Goal: Transaction & Acquisition: Purchase product/service

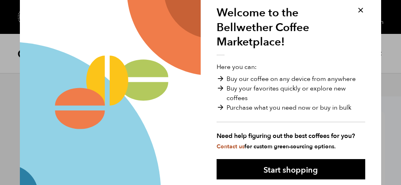
scroll to position [37, 0]
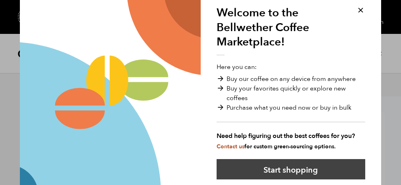
click at [318, 165] on button "Start shopping" at bounding box center [291, 169] width 149 height 20
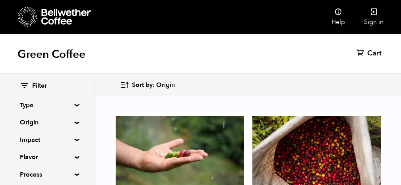
scroll to position [69, 0]
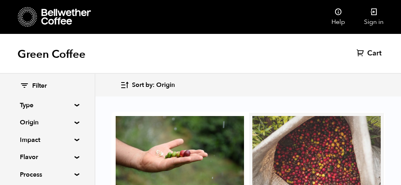
click at [309, 117] on div at bounding box center [317, 155] width 128 height 78
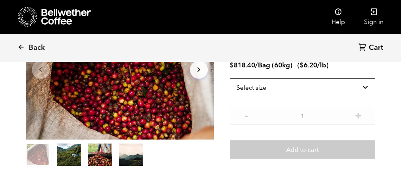
scroll to position [102, 0]
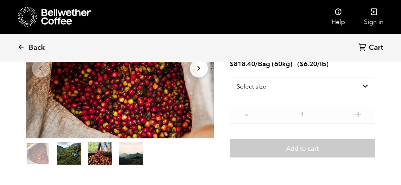
select select "box"
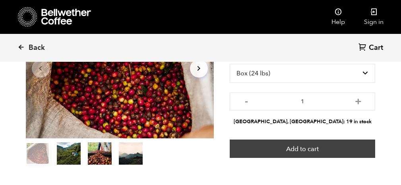
click at [324, 148] on button "Add to cart" at bounding box center [303, 148] width 146 height 18
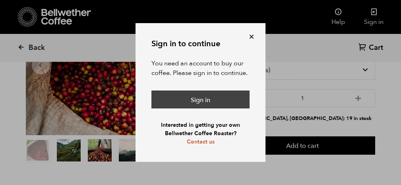
scroll to position [105, 0]
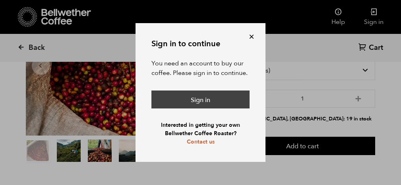
click at [234, 98] on link "Sign in" at bounding box center [201, 99] width 98 height 18
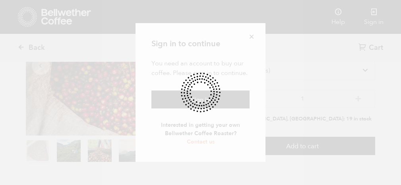
scroll to position [105, 0]
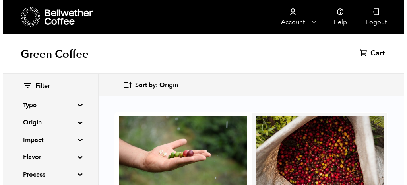
scroll to position [98, 0]
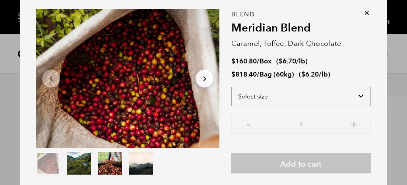
select select "box"
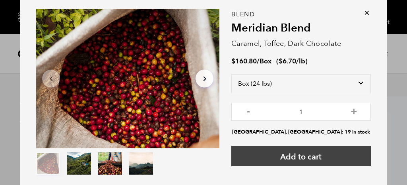
click at [318, 158] on button "Add to cart" at bounding box center [301, 156] width 140 height 20
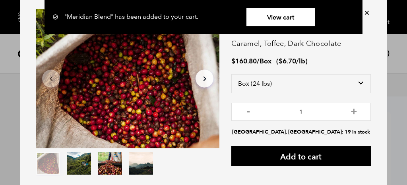
click at [280, 12] on link "View cart" at bounding box center [281, 17] width 68 height 18
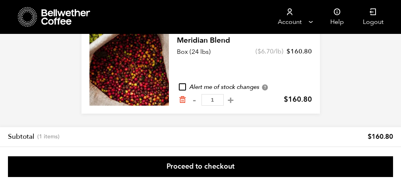
scroll to position [66, 0]
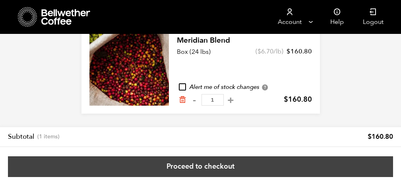
click at [210, 165] on link "Proceed to checkout" at bounding box center [200, 166] width 385 height 21
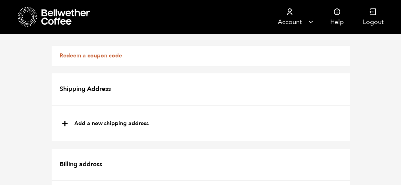
click at [65, 122] on span "+" at bounding box center [65, 124] width 7 height 14
type input "New address"
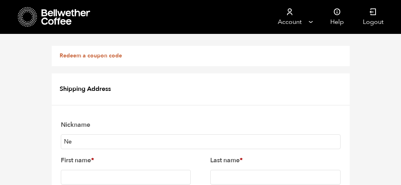
type input "N"
type input "Mt. [GEOGRAPHIC_DATA]"
type input "Michael"
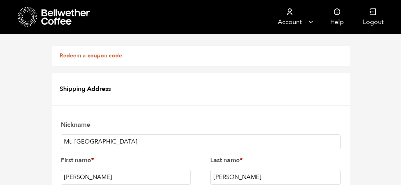
type input "Simms"
type input "Appalachian Coffee Shoppe"
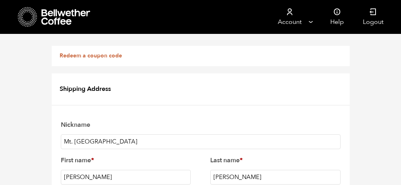
select select "US"
type input "32 Bounds Lane"
type input "Mt. [GEOGRAPHIC_DATA]"
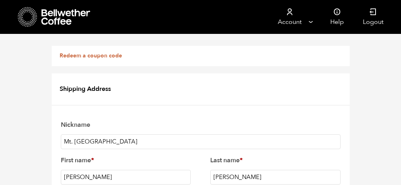
type input "W"
select select "WV"
type input "26679"
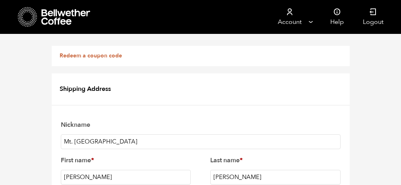
type input "304-667-6171"
type input "appcoffeewv@yahoo.com"
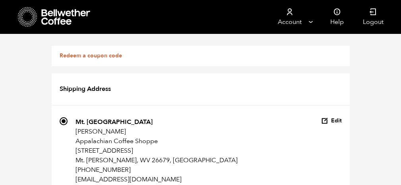
scroll to position [0, 0]
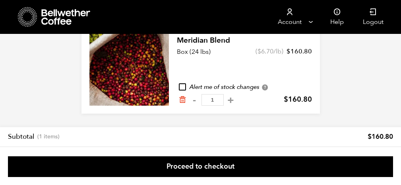
scroll to position [66, 0]
click at [181, 99] on icon "Remove from cart" at bounding box center [183, 99] width 8 height 8
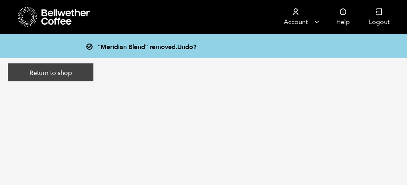
click at [74, 71] on link "Return to shop" at bounding box center [51, 72] width 86 height 18
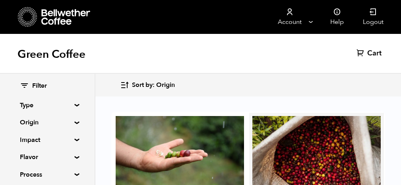
scroll to position [80, 0]
click at [282, 126] on div "Blend Meridian Blend From $ 6.20 /lb" at bounding box center [317, 173] width 128 height 115
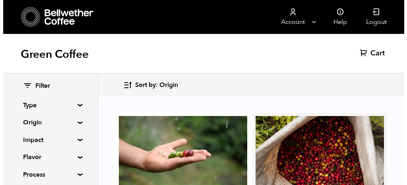
scroll to position [132, 0]
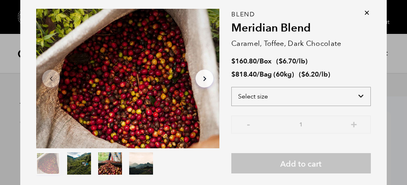
select select "bag-3"
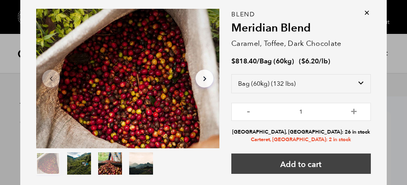
click at [306, 165] on button "Add to cart" at bounding box center [301, 163] width 140 height 20
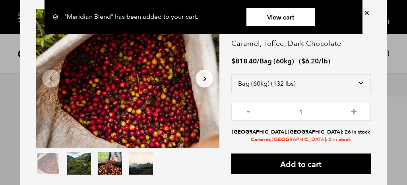
click at [292, 19] on link "View cart" at bounding box center [281, 17] width 68 height 18
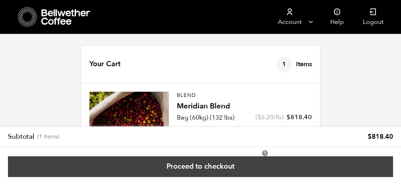
click at [235, 165] on link "Proceed to checkout" at bounding box center [200, 166] width 385 height 21
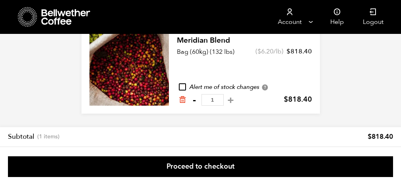
scroll to position [66, 0]
click at [181, 99] on icon "Remove from cart" at bounding box center [183, 99] width 8 height 8
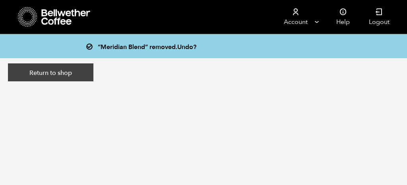
click at [64, 71] on link "Return to shop" at bounding box center [51, 72] width 86 height 18
